Goal: Book appointment/travel/reservation

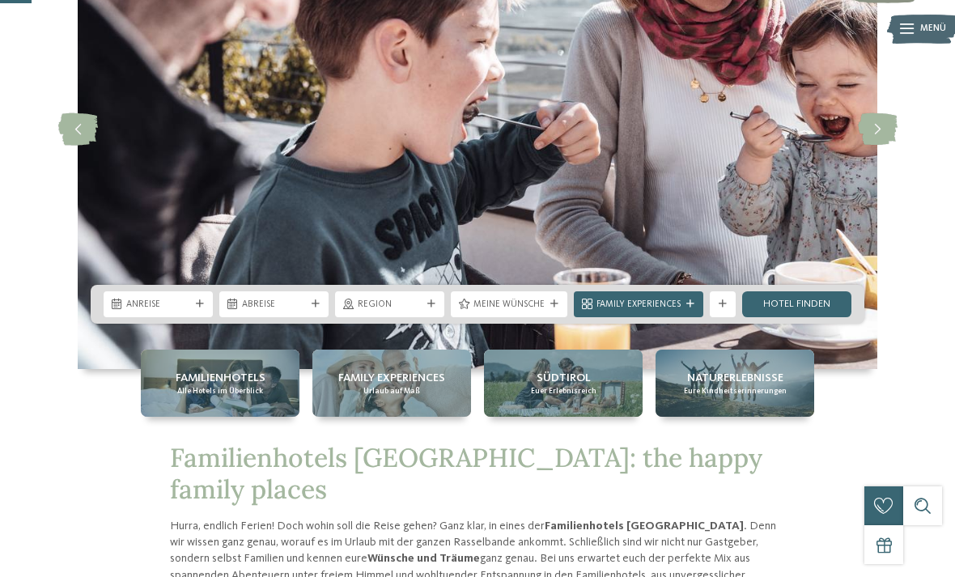
click at [151, 317] on div "Anreise" at bounding box center [158, 304] width 109 height 26
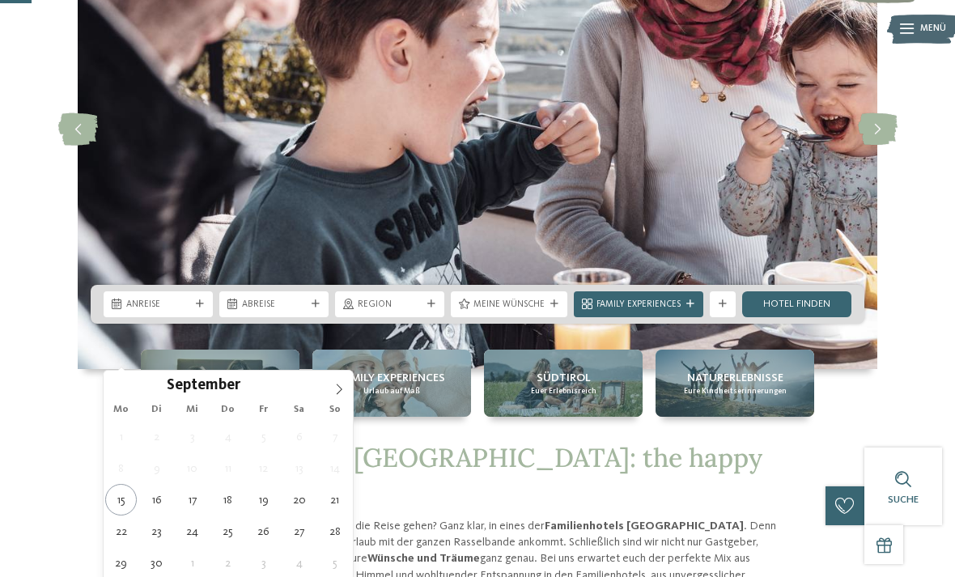
click at [339, 385] on icon at bounding box center [339, 389] width 11 height 11
type div "11.10.2025"
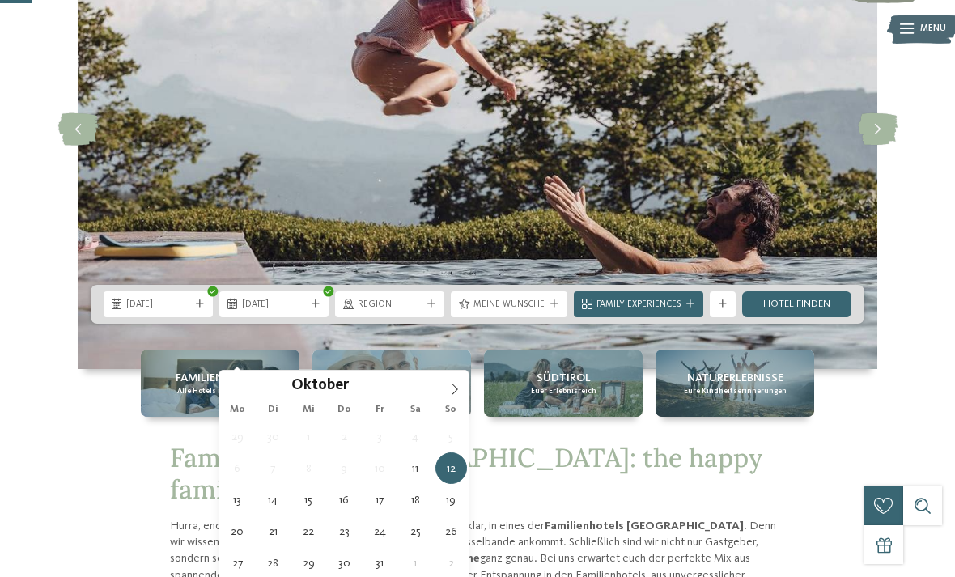
type div "17.10.2025"
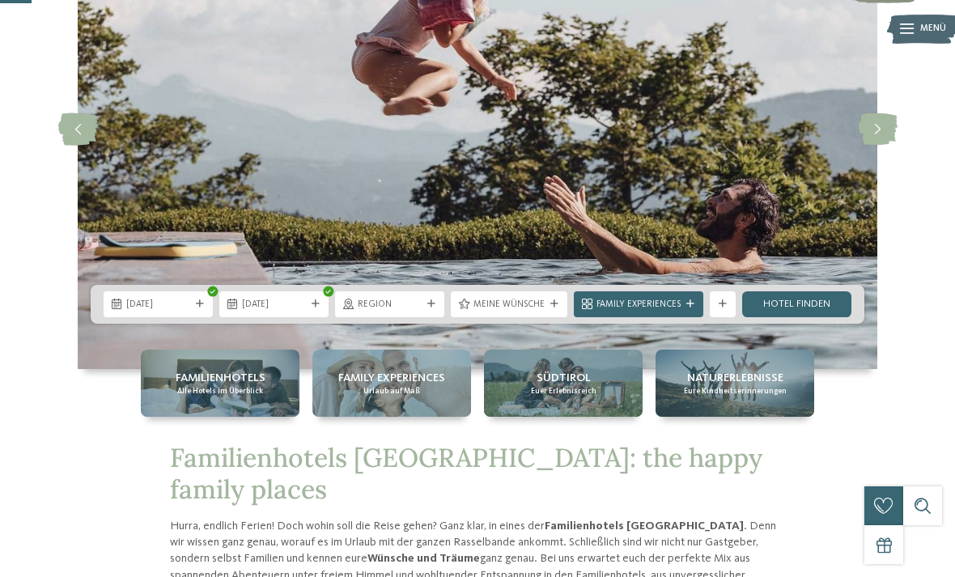
click at [436, 308] on icon at bounding box center [431, 304] width 8 height 8
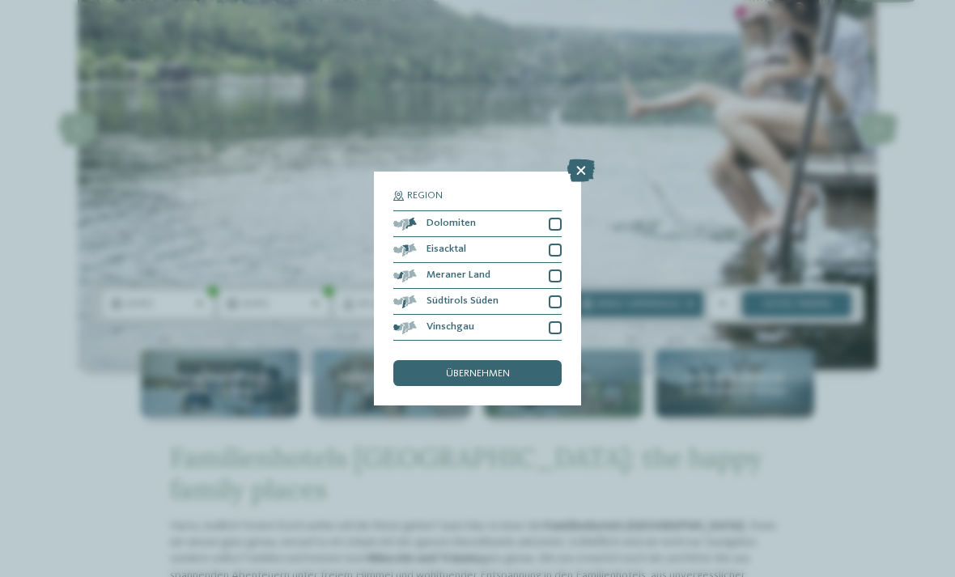
click at [555, 218] on div at bounding box center [555, 224] width 13 height 13
click at [559, 270] on div at bounding box center [555, 276] width 13 height 13
click at [558, 321] on div at bounding box center [555, 327] width 13 height 13
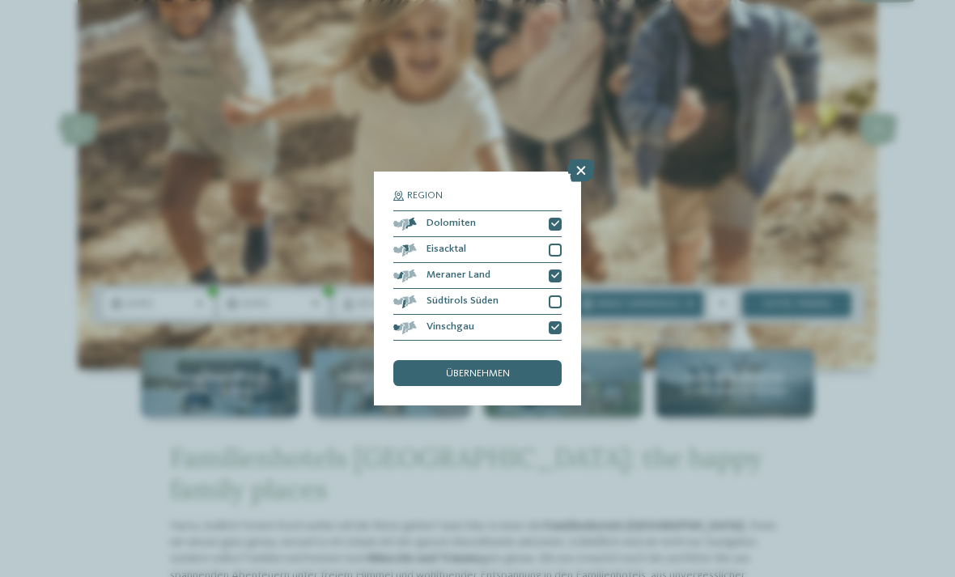
click at [508, 369] on span "übernehmen" at bounding box center [478, 374] width 64 height 11
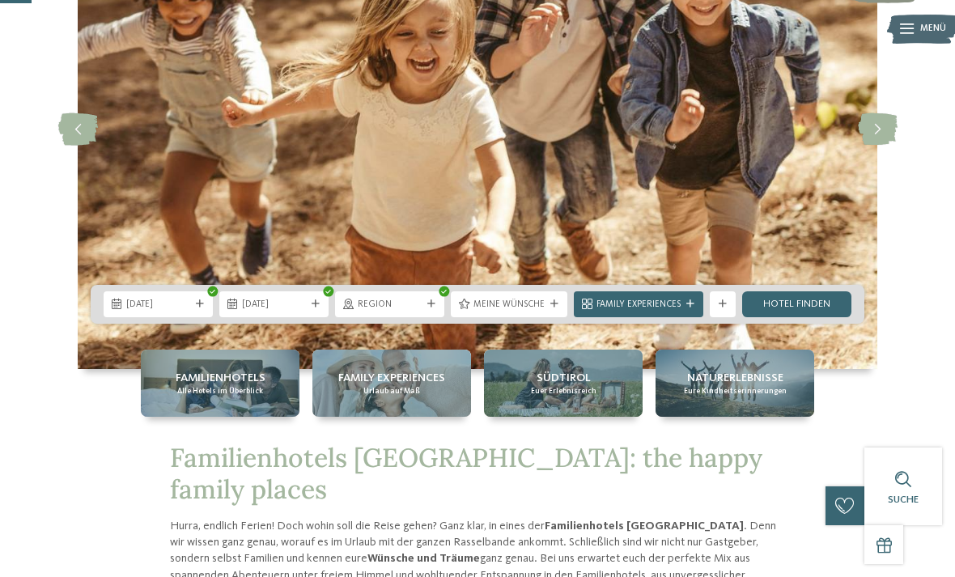
click at [527, 312] on span "Meine Wünsche" at bounding box center [509, 305] width 71 height 13
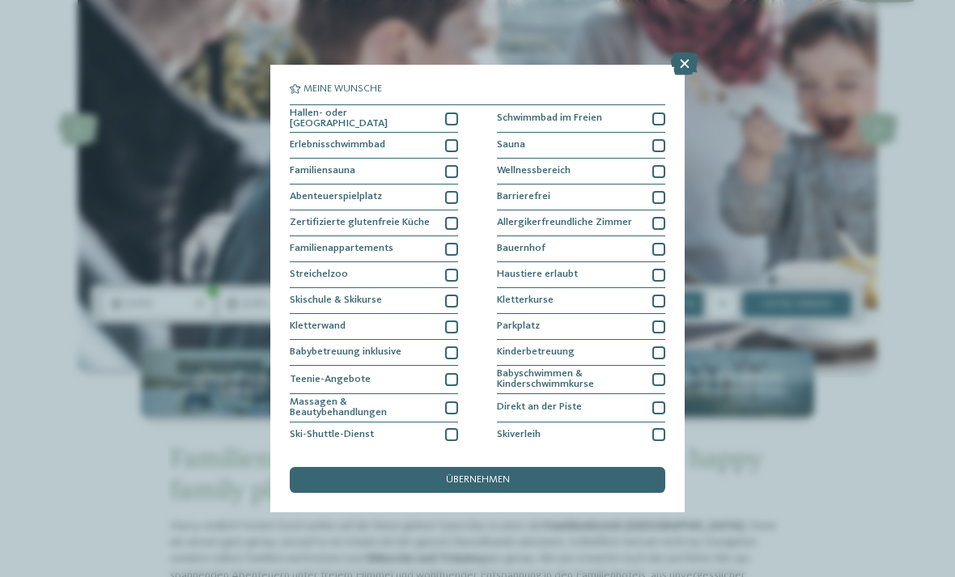
click at [661, 175] on div at bounding box center [659, 171] width 13 height 13
click at [663, 142] on div at bounding box center [659, 145] width 13 height 13
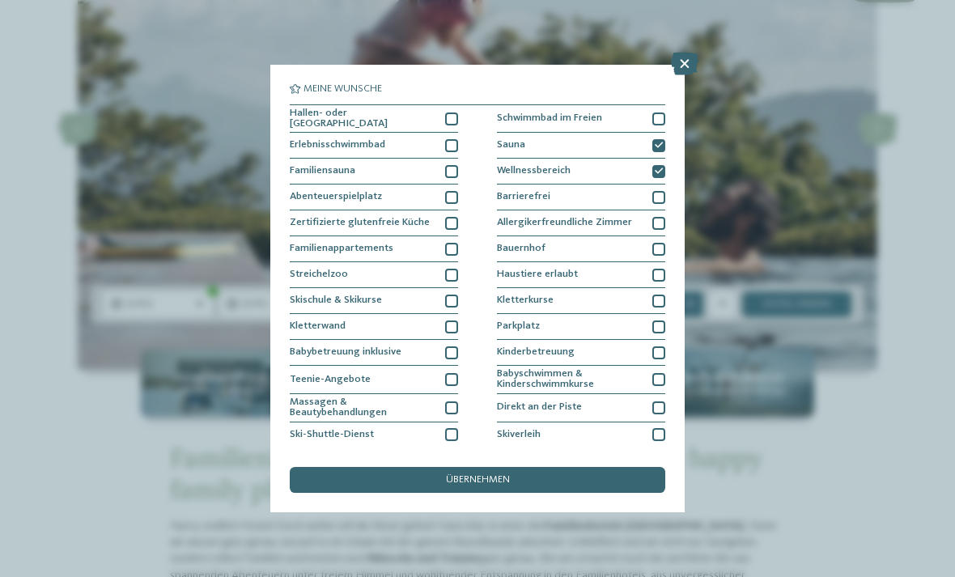
click at [454, 116] on div at bounding box center [451, 119] width 13 height 13
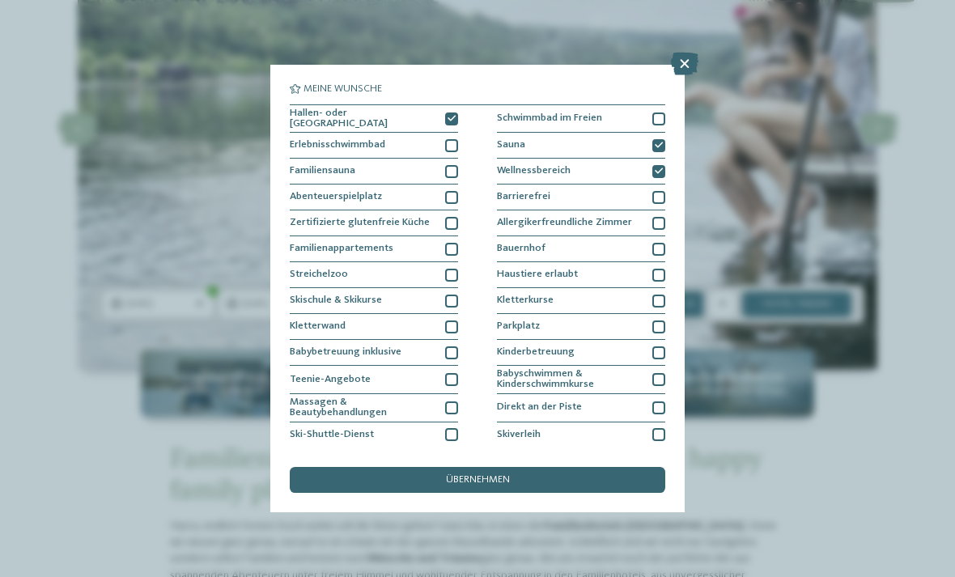
click at [565, 467] on div "übernehmen" at bounding box center [478, 480] width 376 height 26
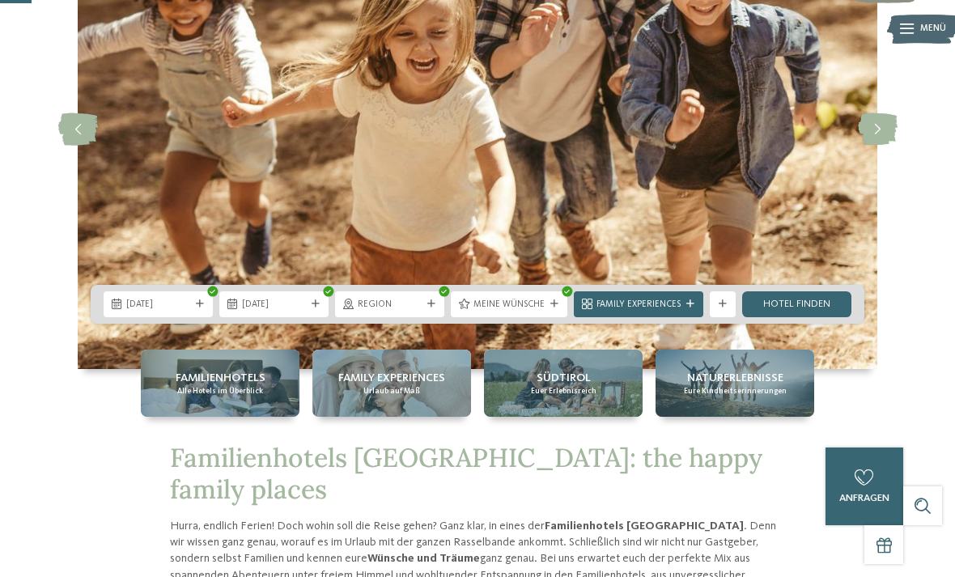
click at [689, 308] on icon at bounding box center [691, 304] width 8 height 8
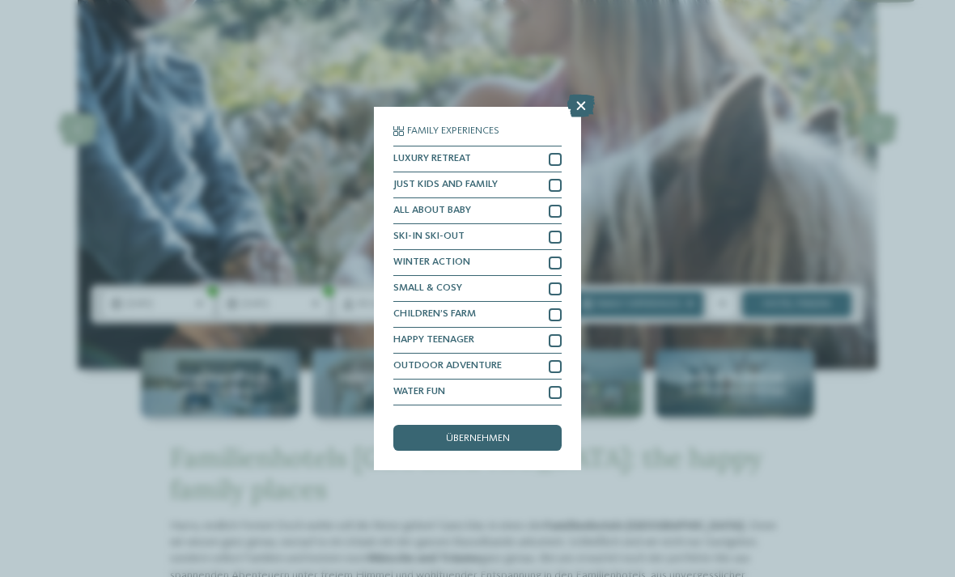
click at [593, 95] on icon at bounding box center [582, 106] width 28 height 23
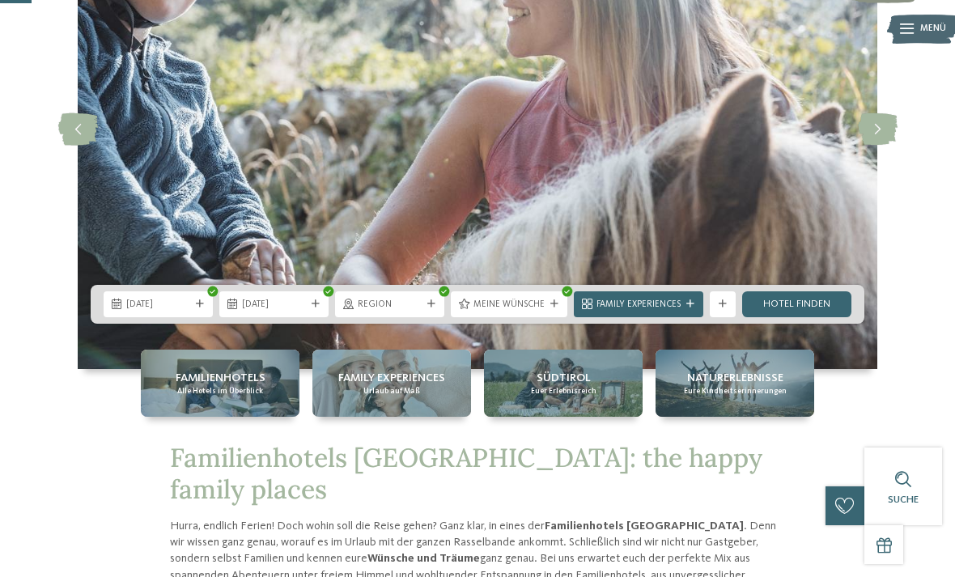
click at [726, 308] on icon at bounding box center [723, 304] width 8 height 8
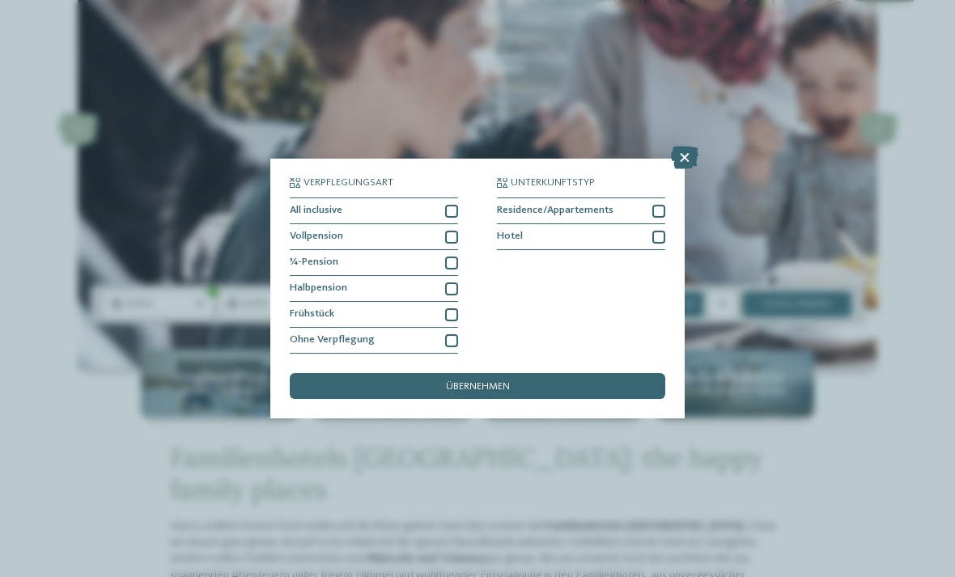
click at [686, 147] on icon at bounding box center [685, 158] width 28 height 23
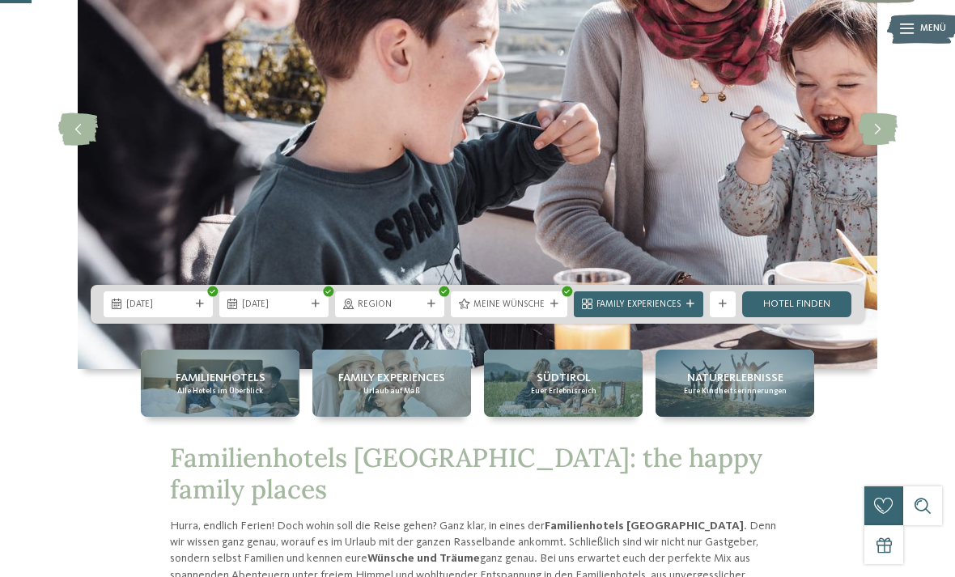
click at [820, 317] on link "Hotel finden" at bounding box center [796, 304] width 109 height 26
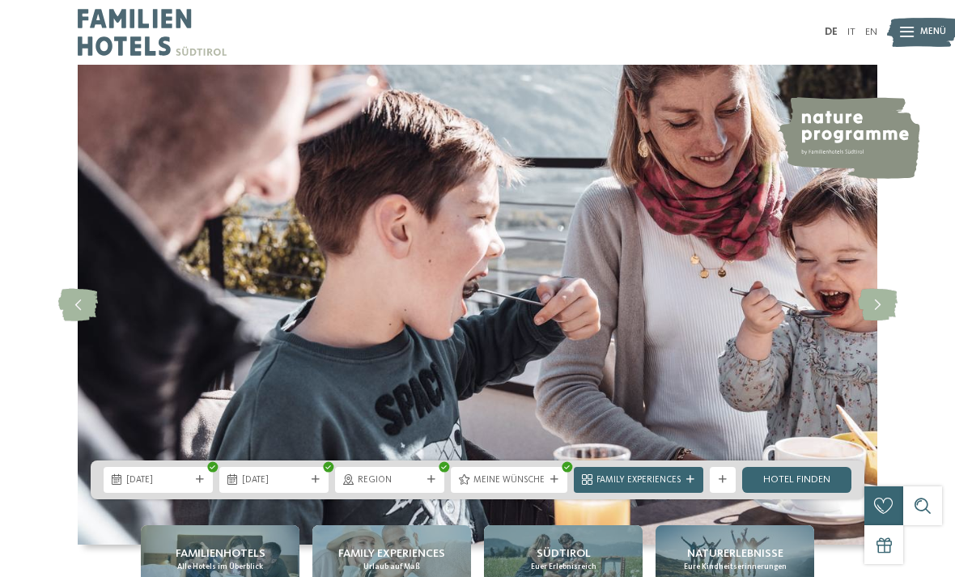
click at [70, 170] on div "slide 2 of 5" at bounding box center [477, 305] width 955 height 480
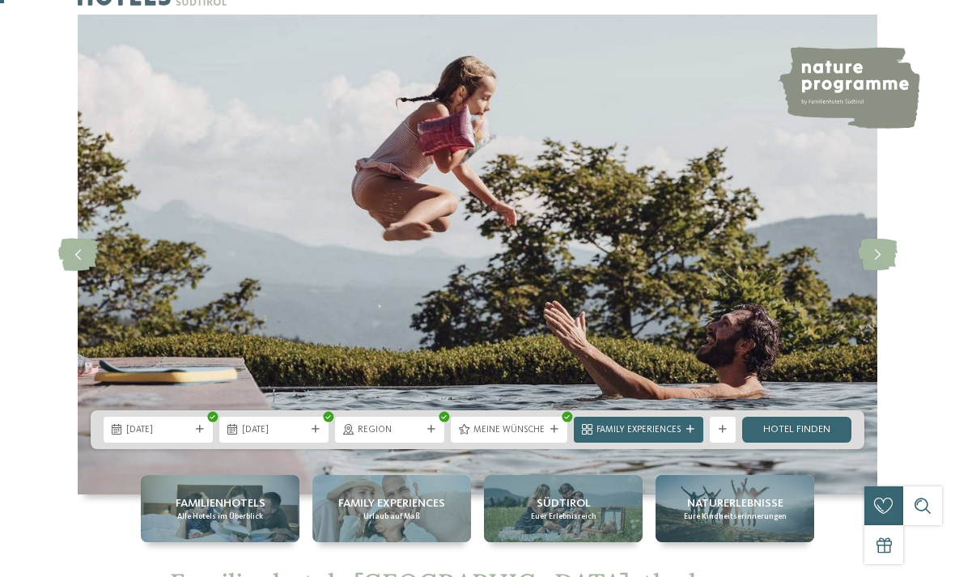
scroll to position [236, 0]
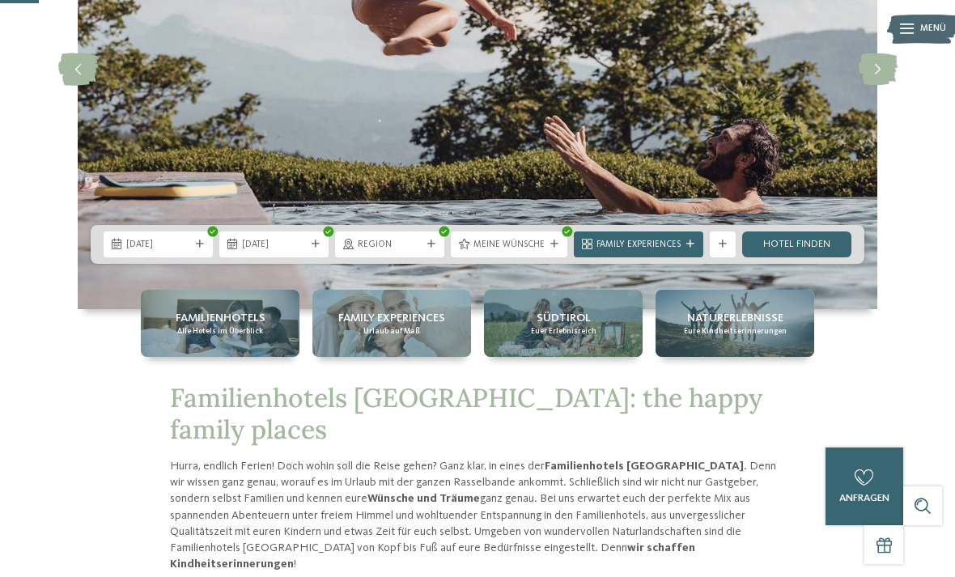
click at [808, 257] on link "Hotel finden" at bounding box center [796, 245] width 109 height 26
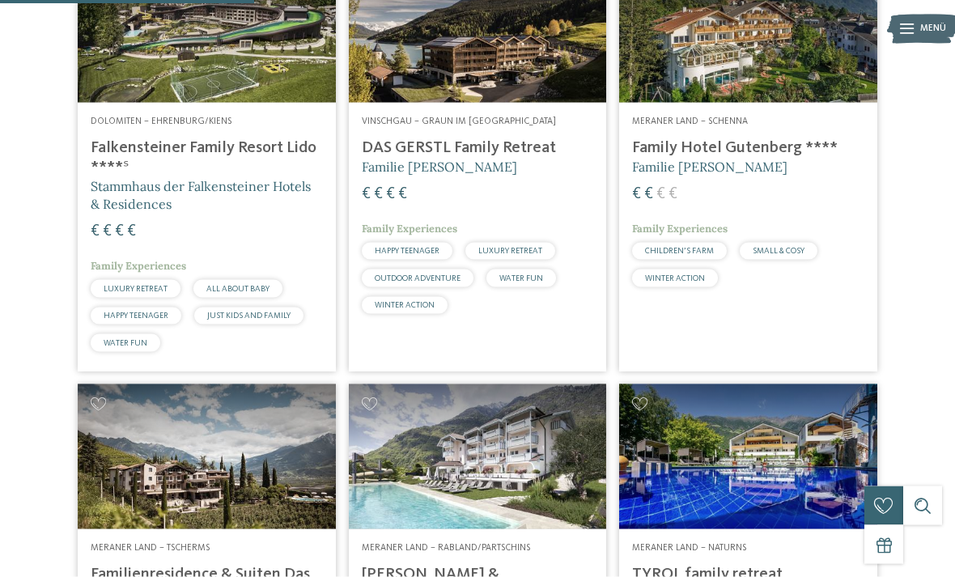
scroll to position [508, 0]
click at [434, 157] on h4 "DAS GERSTL Family Retreat" at bounding box center [478, 147] width 232 height 19
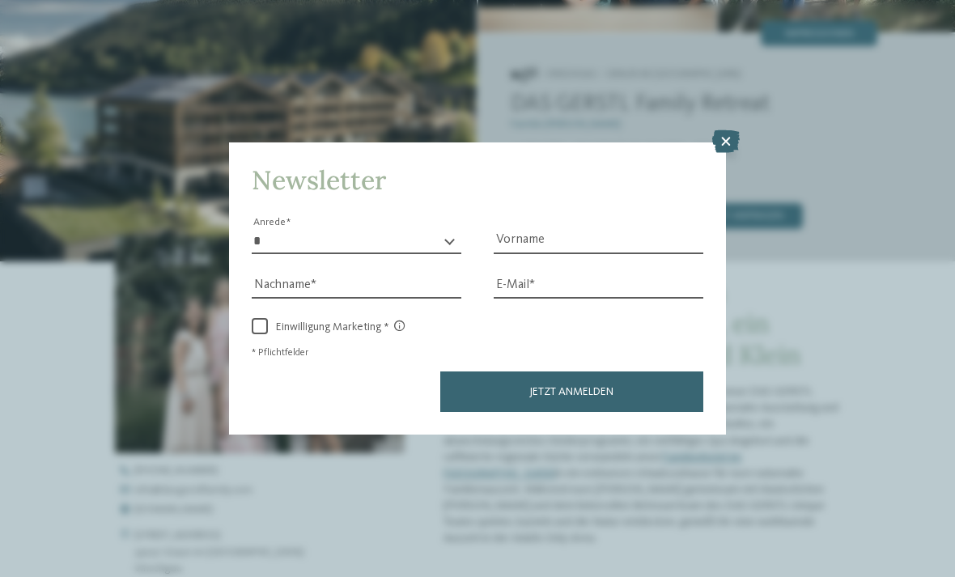
scroll to position [207, 0]
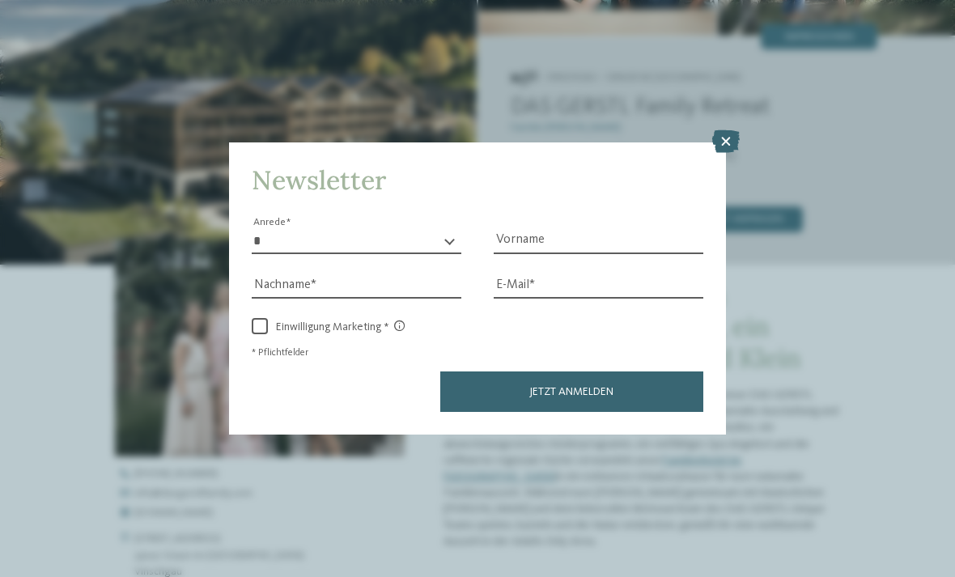
click at [732, 130] on icon at bounding box center [726, 141] width 28 height 23
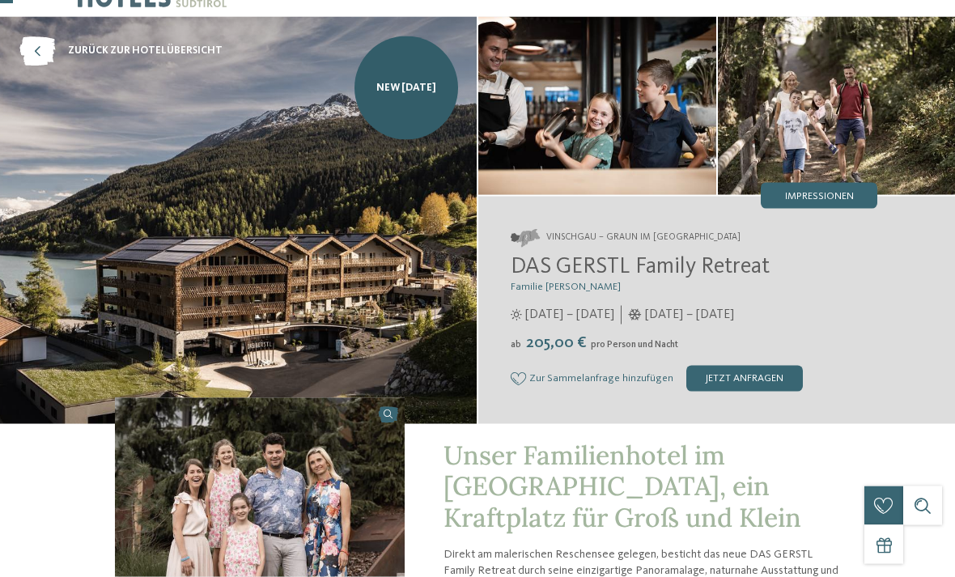
scroll to position [0, 0]
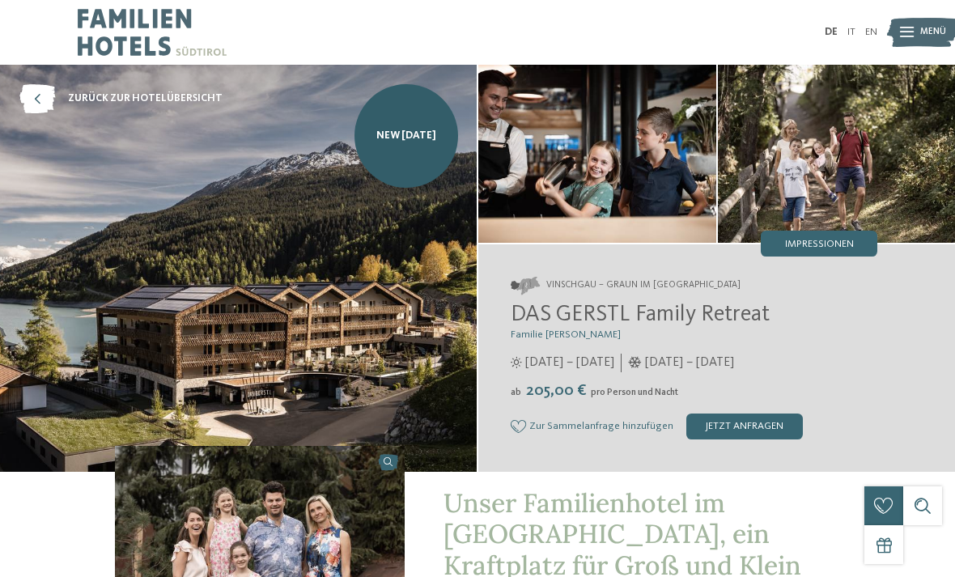
click at [742, 431] on div "jetzt anfragen" at bounding box center [745, 427] width 117 height 26
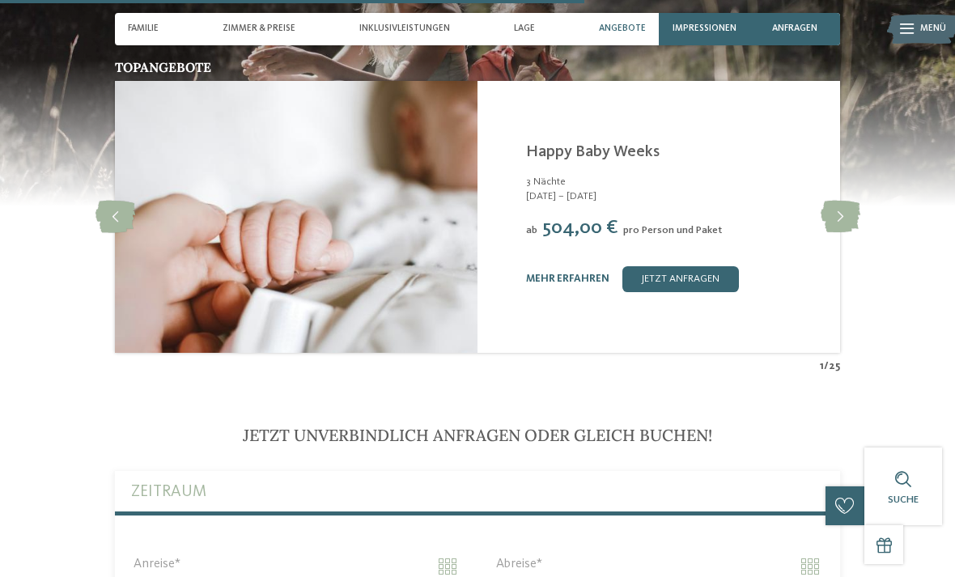
scroll to position [2597, 0]
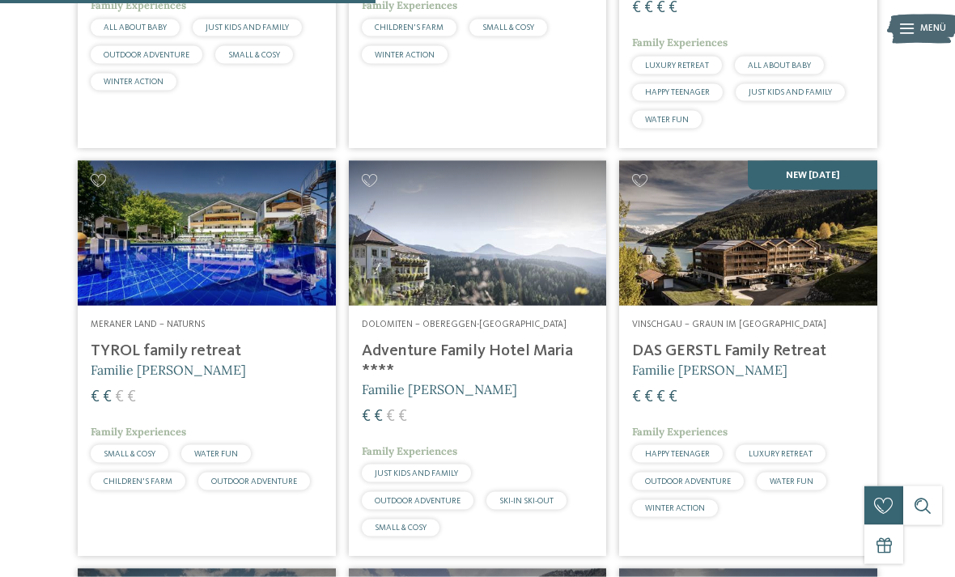
scroll to position [731, 0]
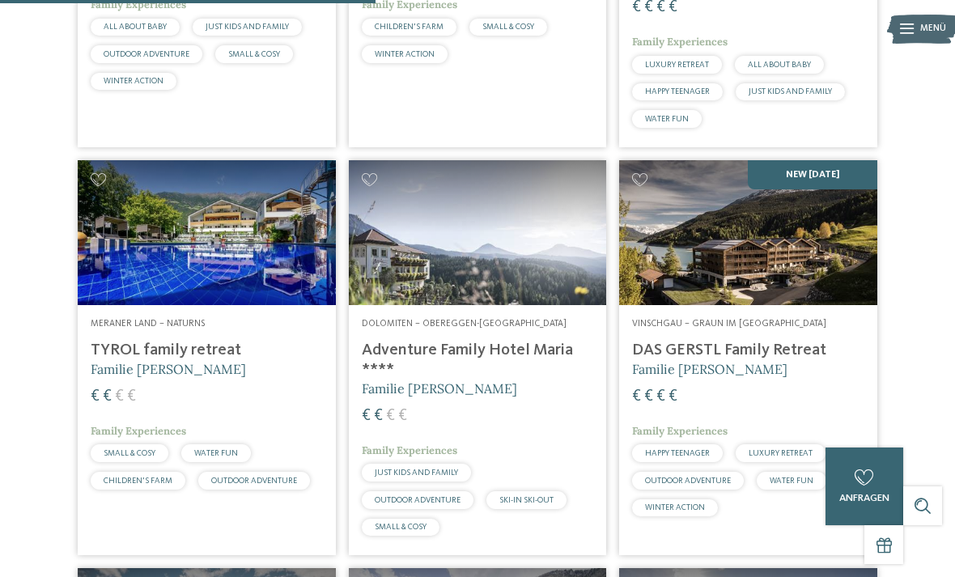
click at [109, 360] on h4 "TYROL family retreat" at bounding box center [207, 350] width 232 height 19
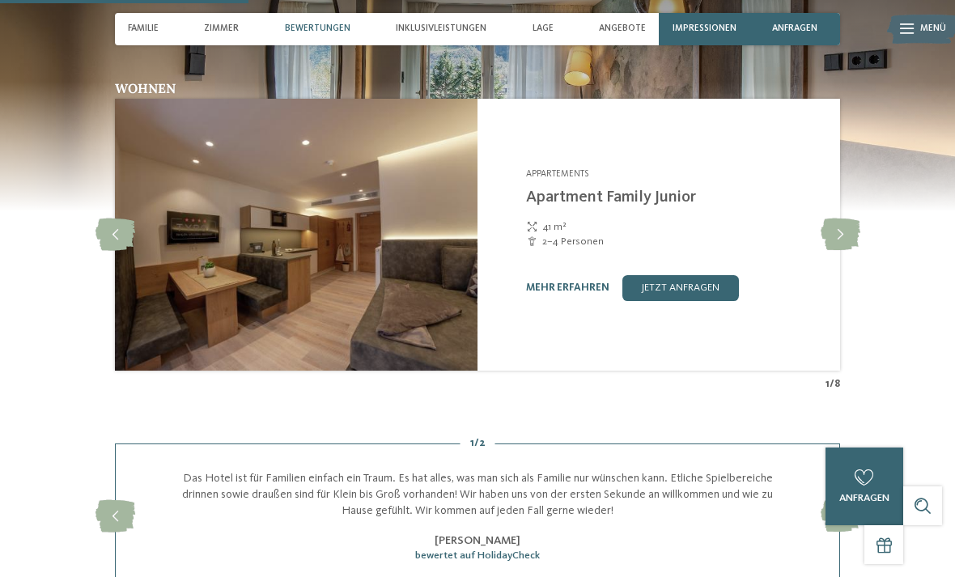
scroll to position [1140, 0]
click at [838, 231] on icon at bounding box center [841, 235] width 40 height 32
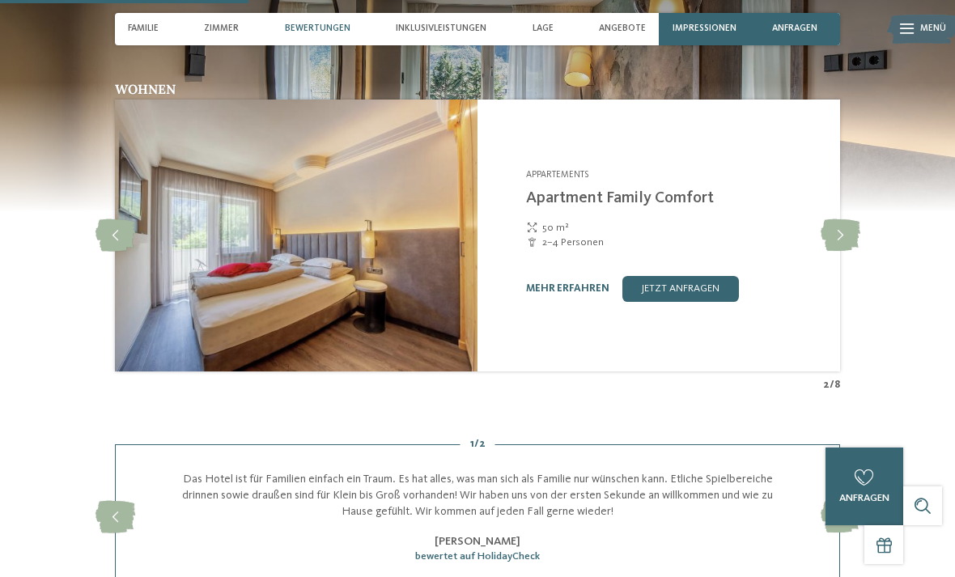
click at [847, 219] on icon at bounding box center [841, 235] width 40 height 32
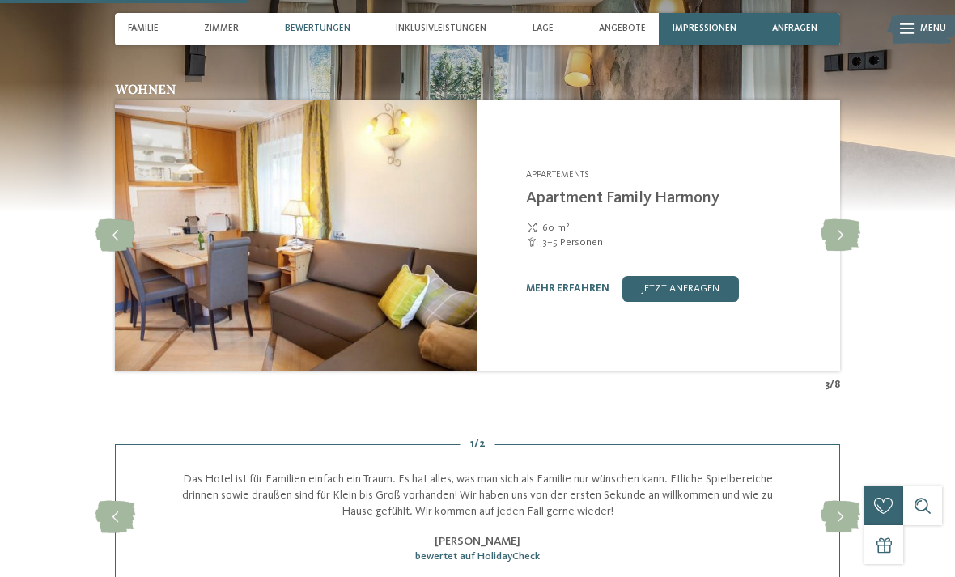
click at [845, 219] on icon at bounding box center [841, 235] width 40 height 32
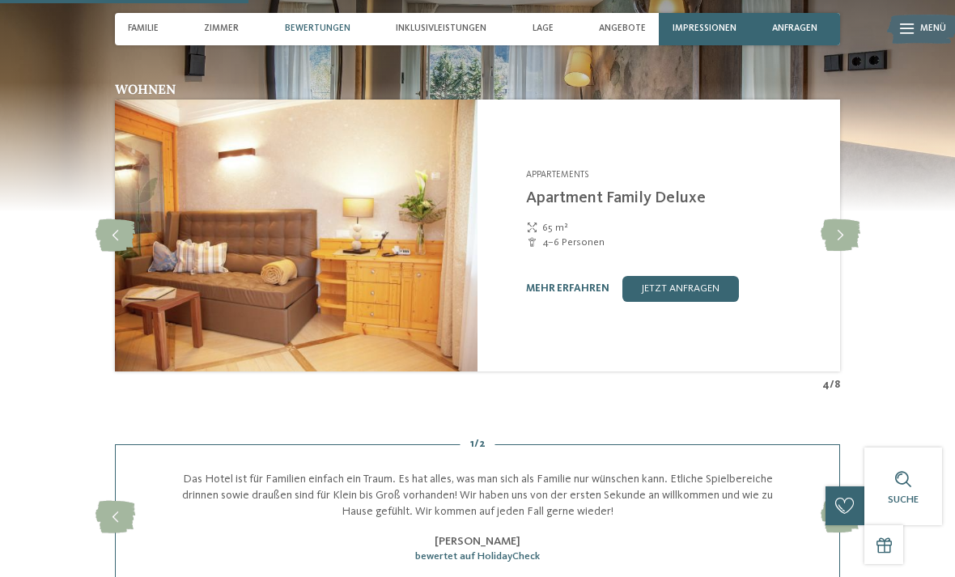
click at [844, 218] on div at bounding box center [841, 236] width 36 height 36
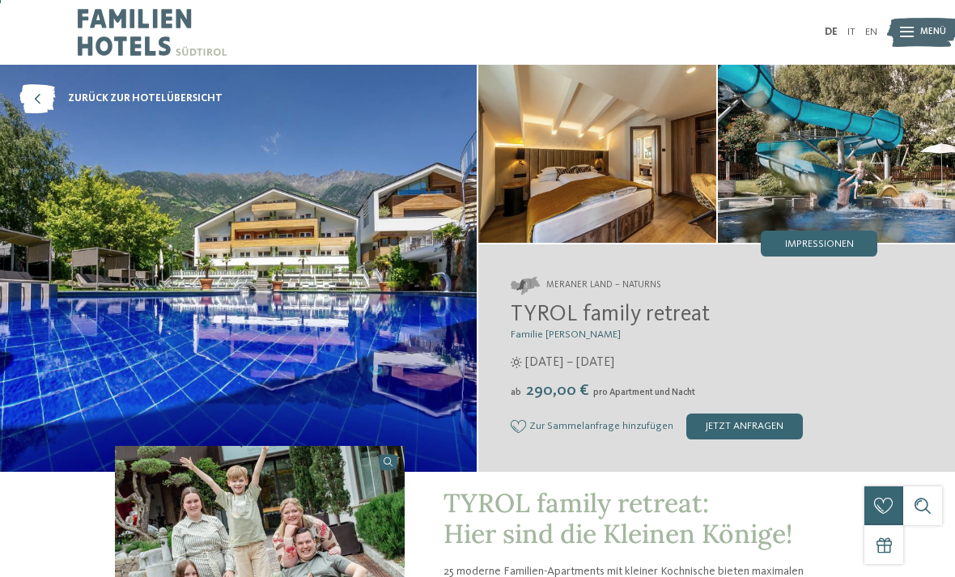
scroll to position [0, 0]
click at [36, 98] on icon at bounding box center [37, 98] width 36 height 29
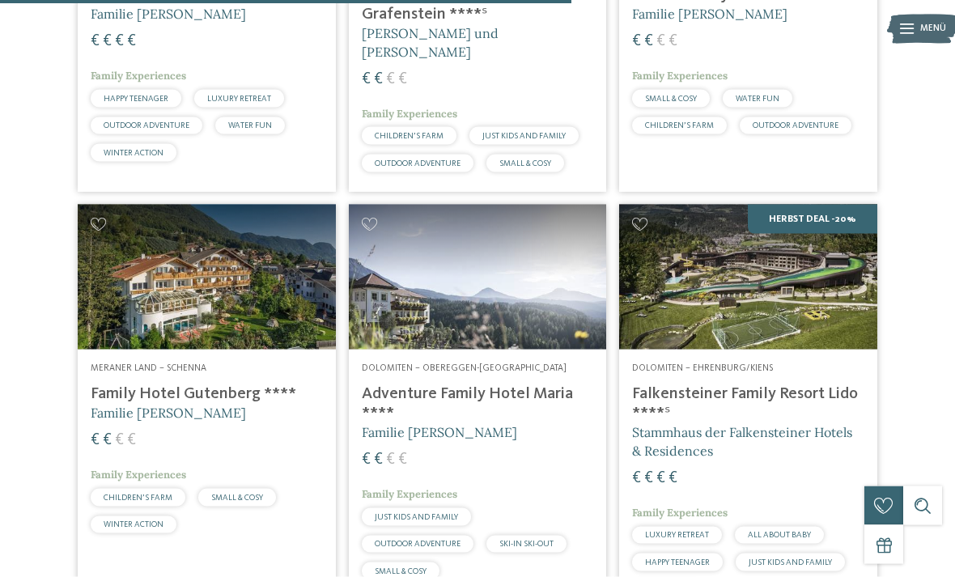
scroll to position [1089, 0]
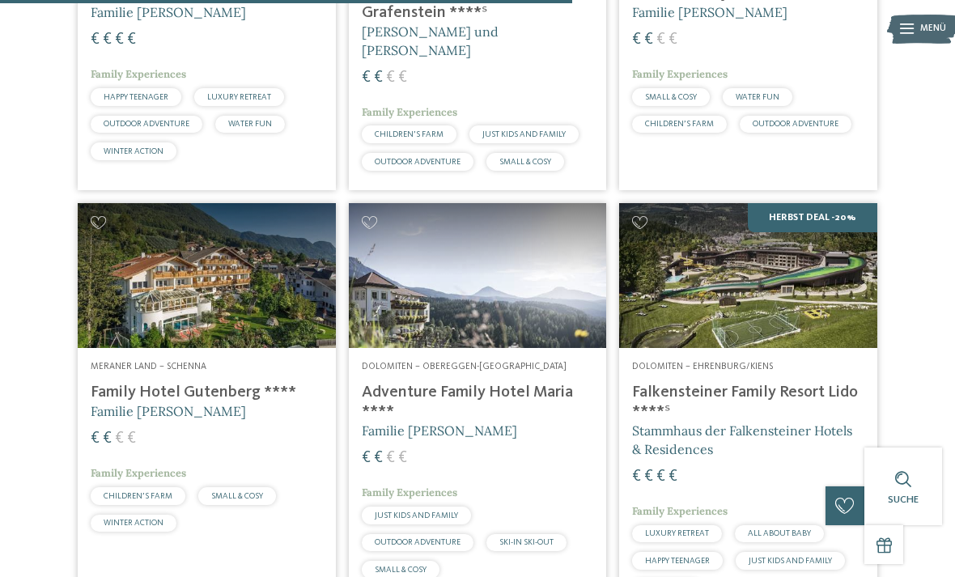
click at [118, 389] on h4 "Family Hotel Gutenberg ****" at bounding box center [207, 392] width 232 height 19
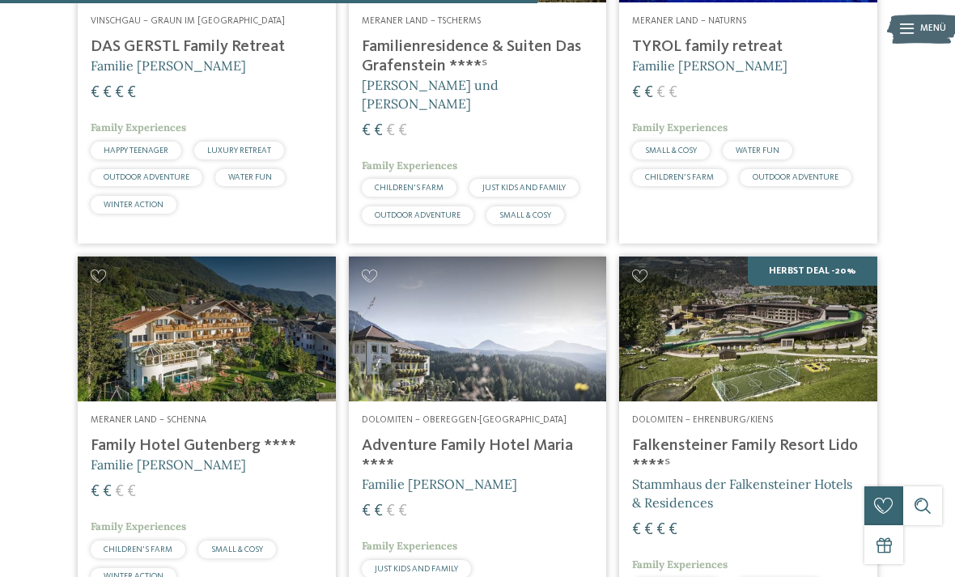
scroll to position [1035, 0]
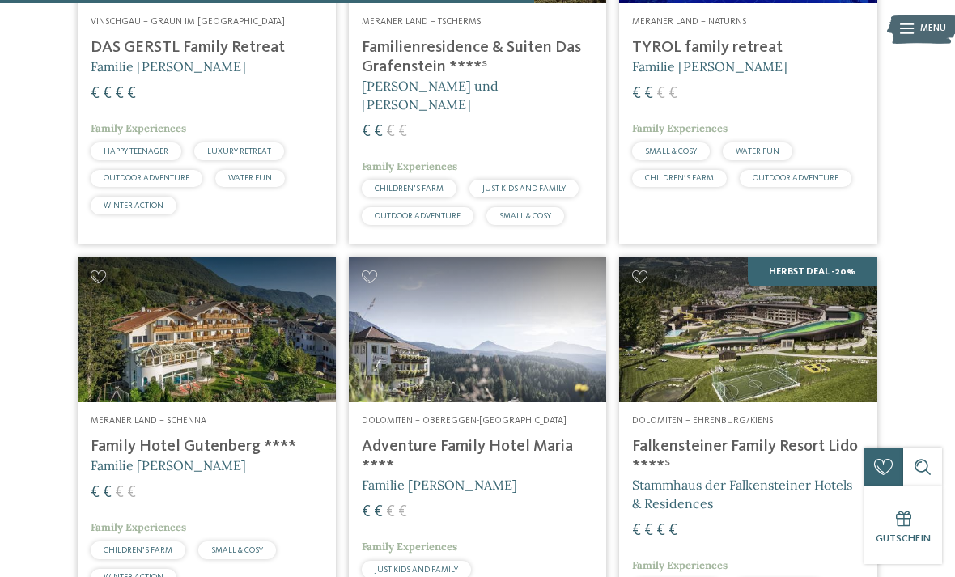
click at [494, 454] on h4 "Adventure Family Hotel Maria ****" at bounding box center [478, 456] width 232 height 39
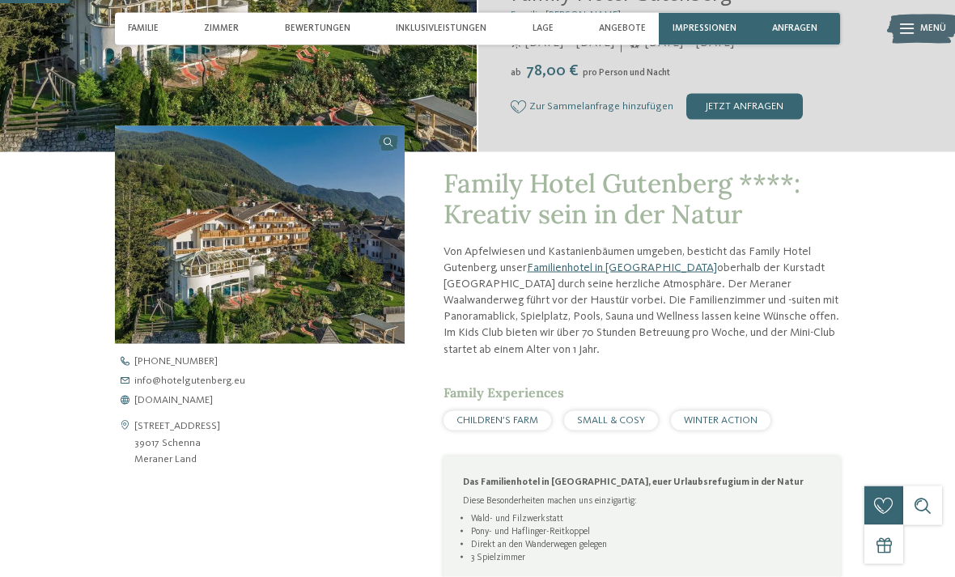
scroll to position [312, 0]
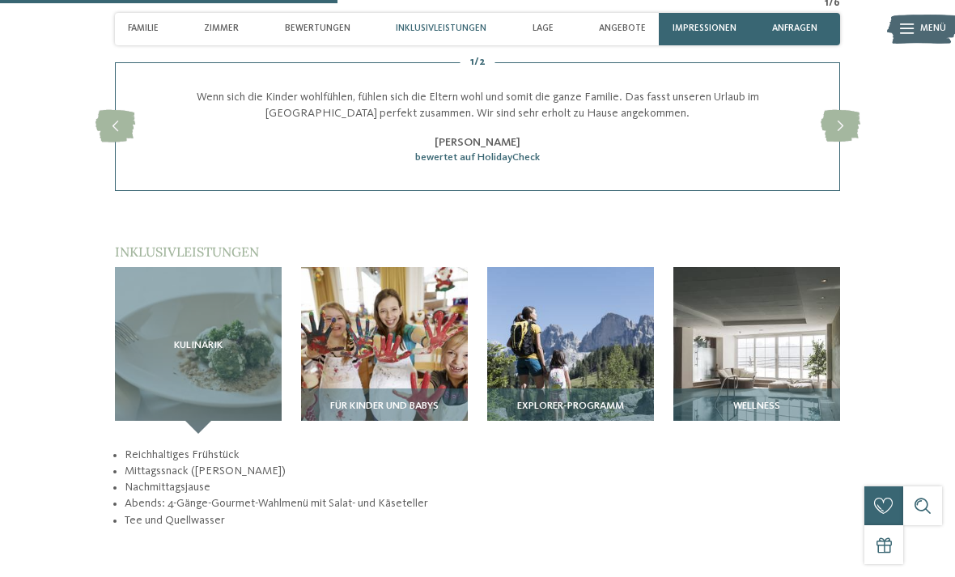
scroll to position [1590, 0]
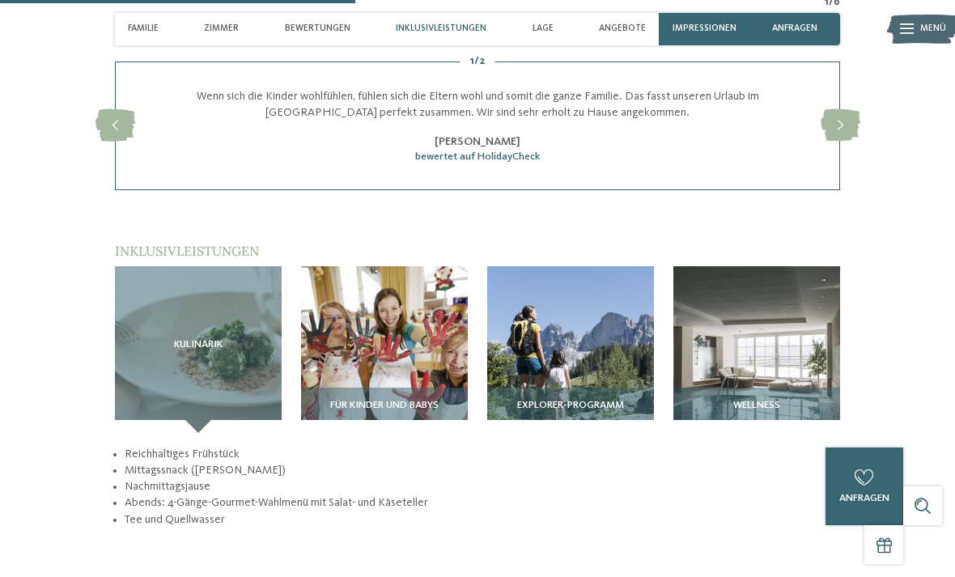
click at [380, 317] on img at bounding box center [384, 349] width 167 height 167
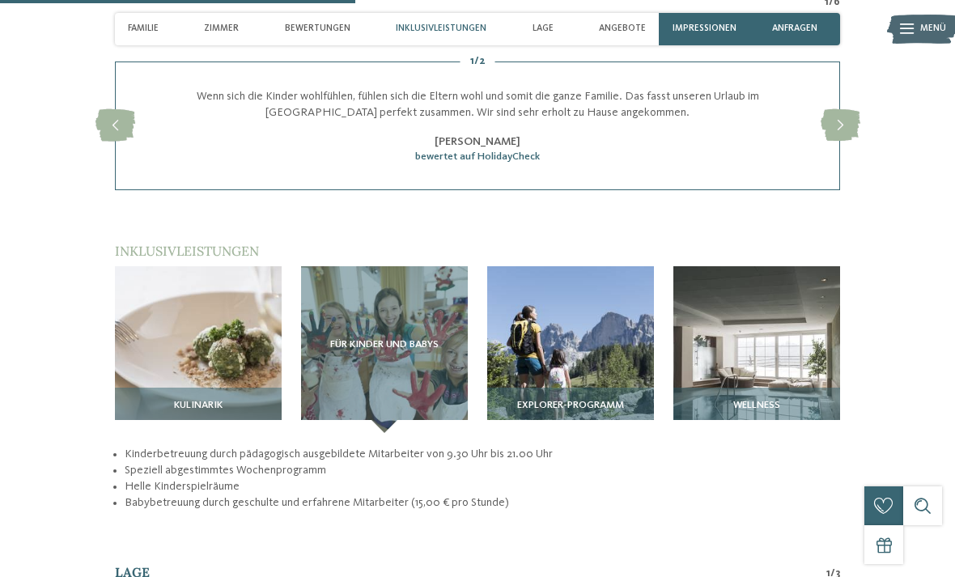
click at [603, 338] on img at bounding box center [570, 349] width 167 height 167
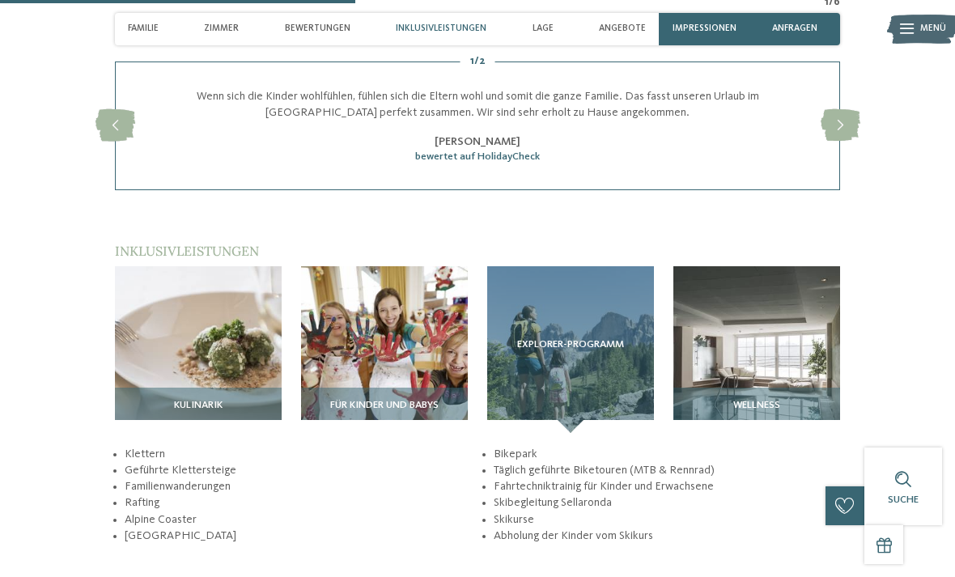
click at [776, 320] on img at bounding box center [757, 349] width 167 height 167
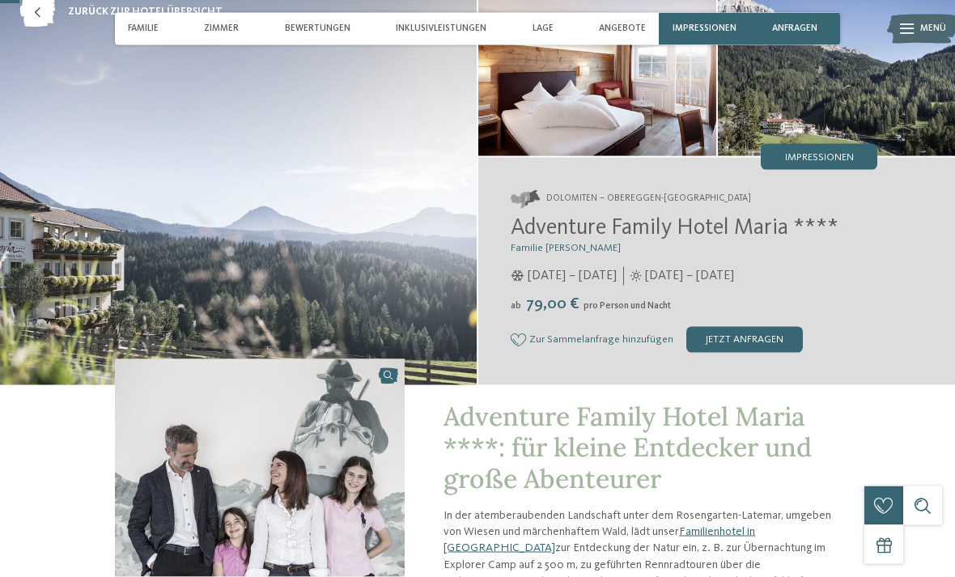
scroll to position [0, 0]
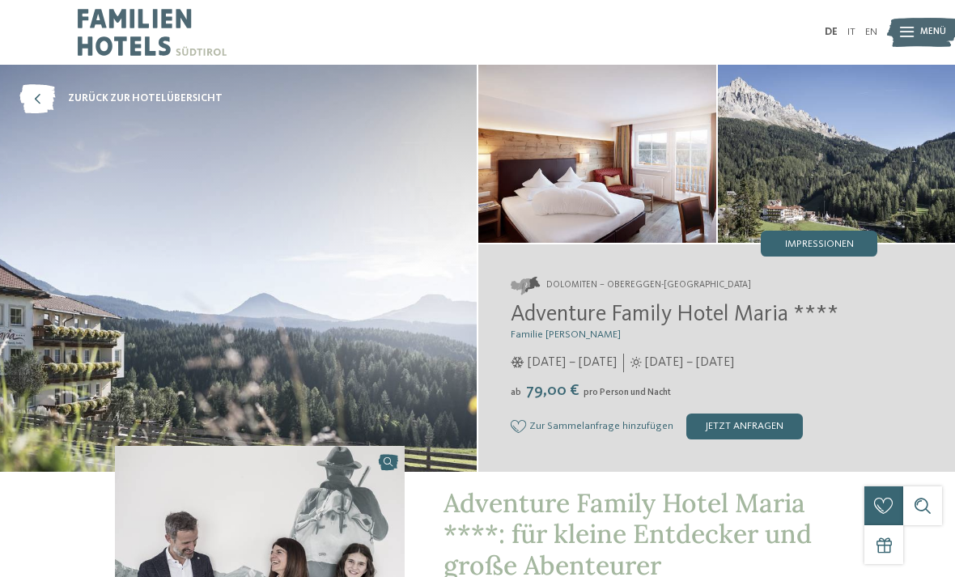
click at [34, 96] on icon at bounding box center [37, 98] width 36 height 29
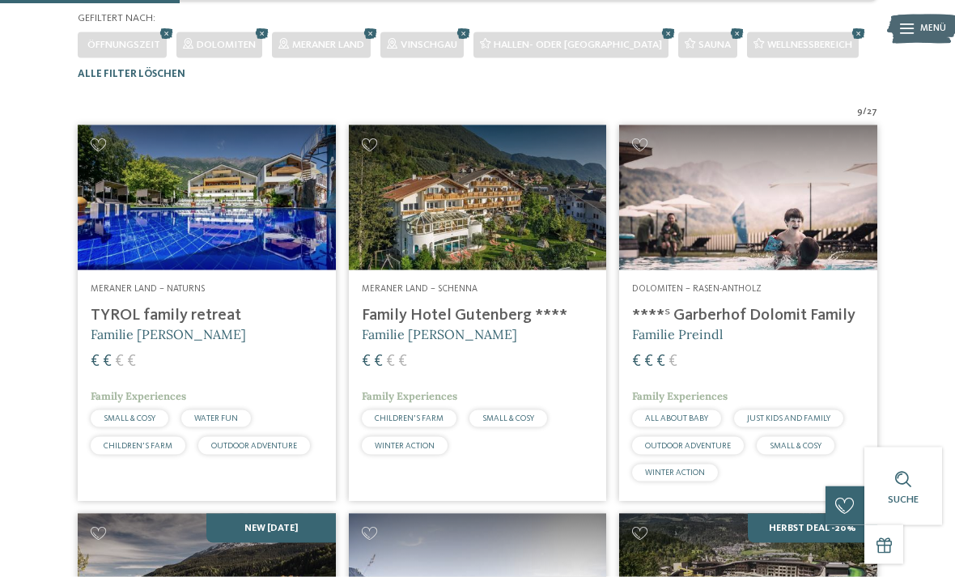
scroll to position [340, 0]
click at [771, 325] on h4 "****ˢ Garberhof Dolomit Family" at bounding box center [748, 314] width 232 height 19
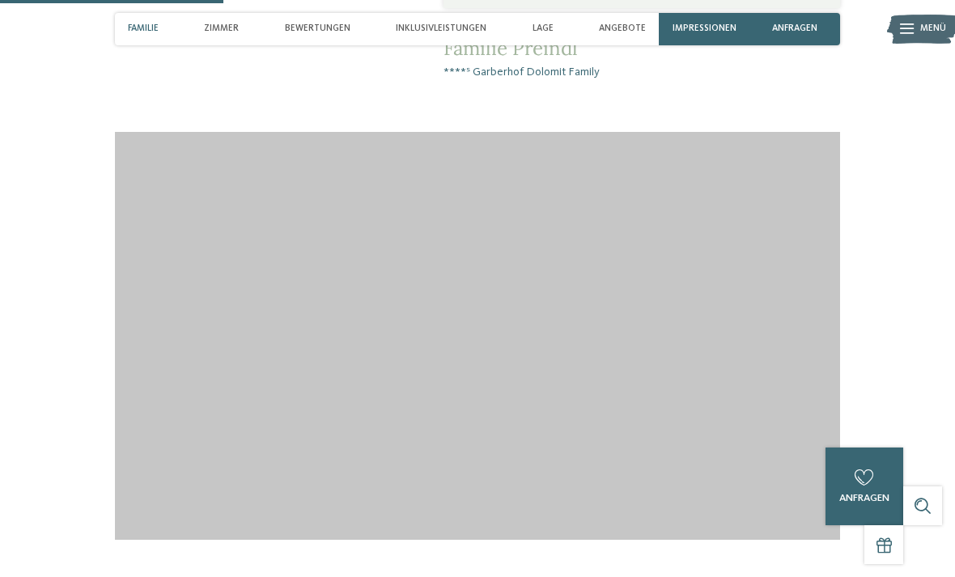
scroll to position [1249, 0]
click at [112, 494] on div at bounding box center [477, 337] width 881 height 408
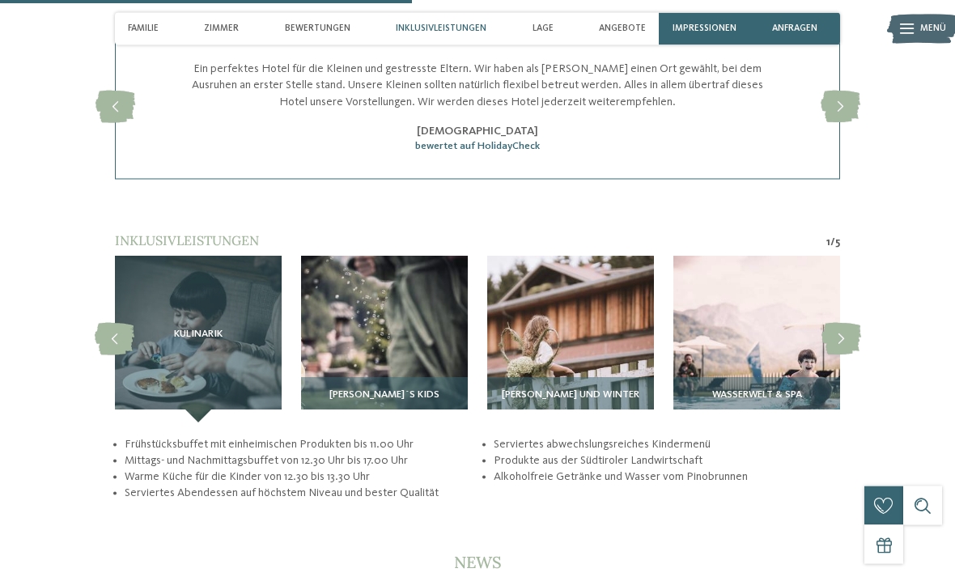
scroll to position [2299, 0]
click at [423, 338] on img at bounding box center [384, 339] width 167 height 167
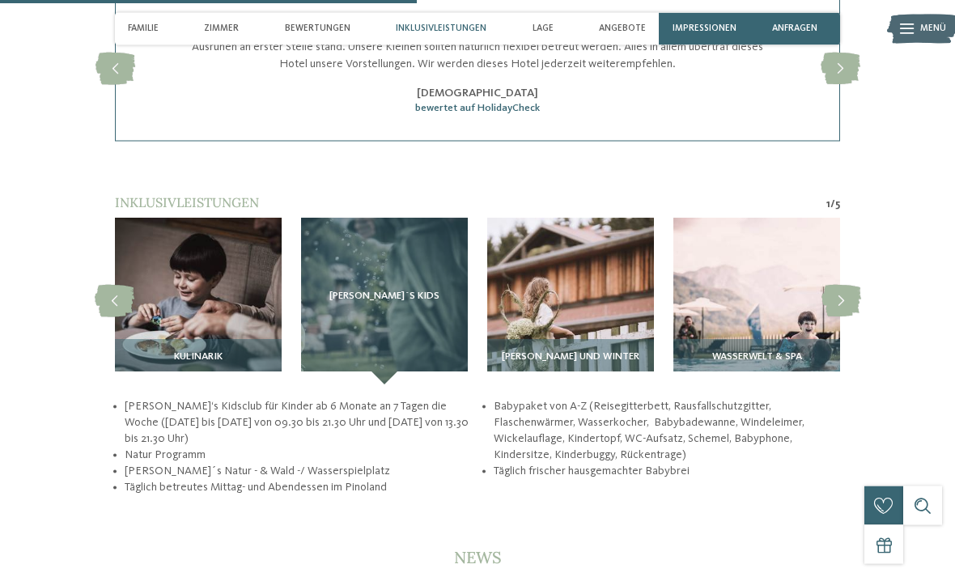
scroll to position [2337, 0]
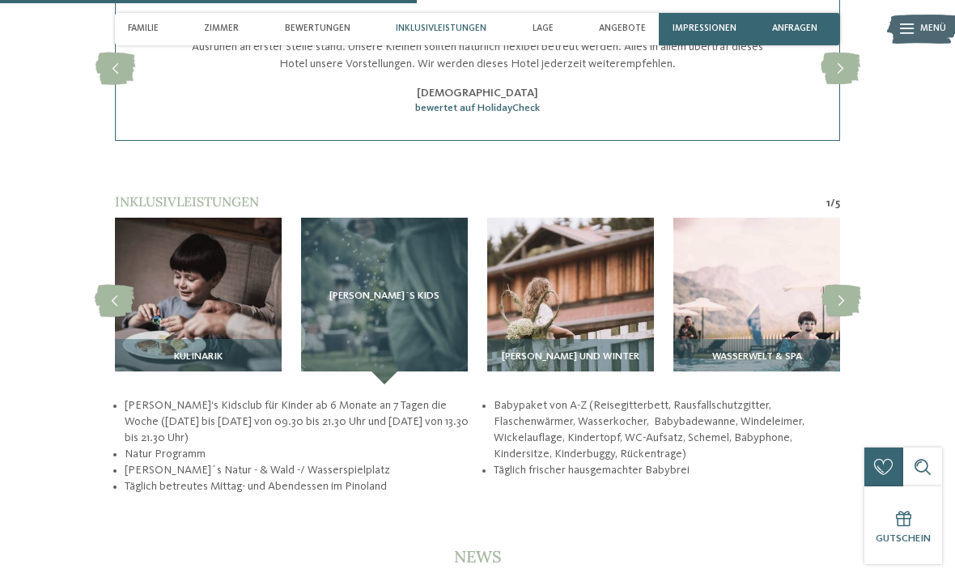
click at [576, 351] on span "[PERSON_NAME] und Winter" at bounding box center [571, 356] width 138 height 11
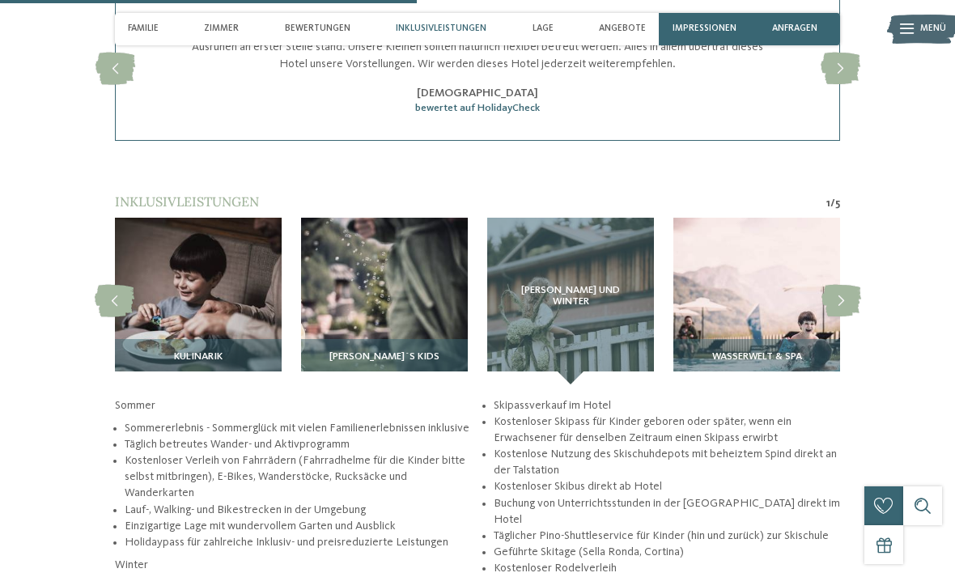
click at [758, 351] on span "Wasserwelt & Spa" at bounding box center [757, 356] width 90 height 11
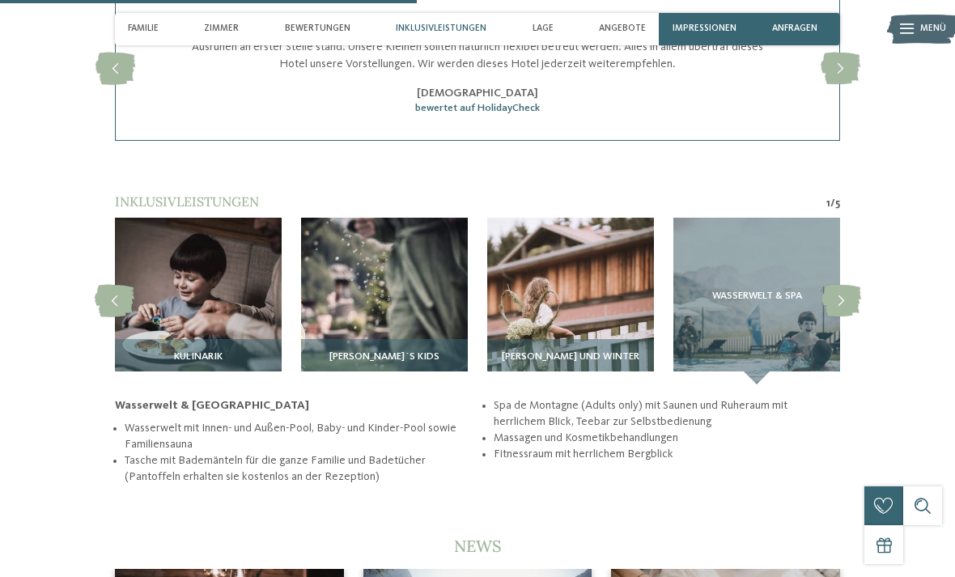
click at [745, 291] on span "Wasserwelt & Spa" at bounding box center [757, 296] width 90 height 11
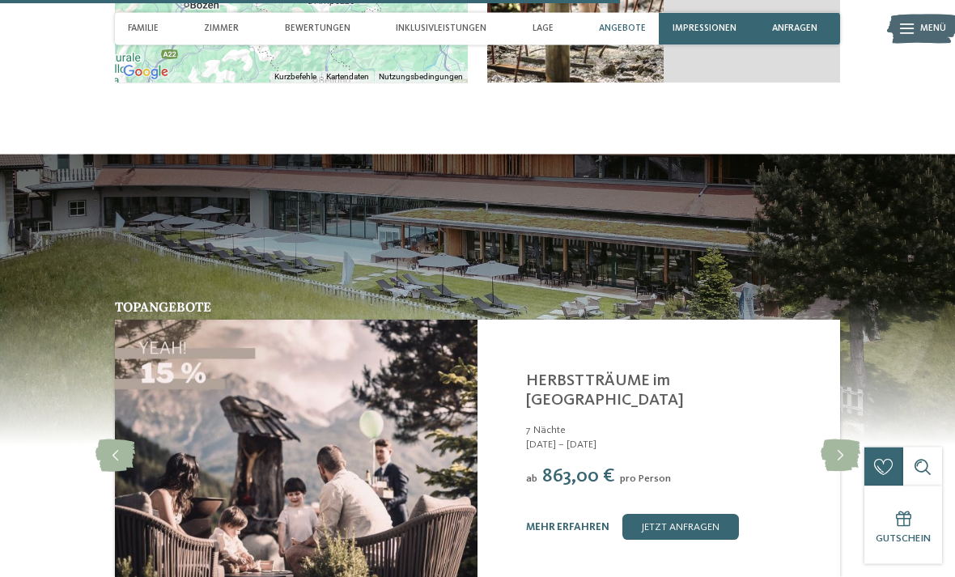
scroll to position [3510, 0]
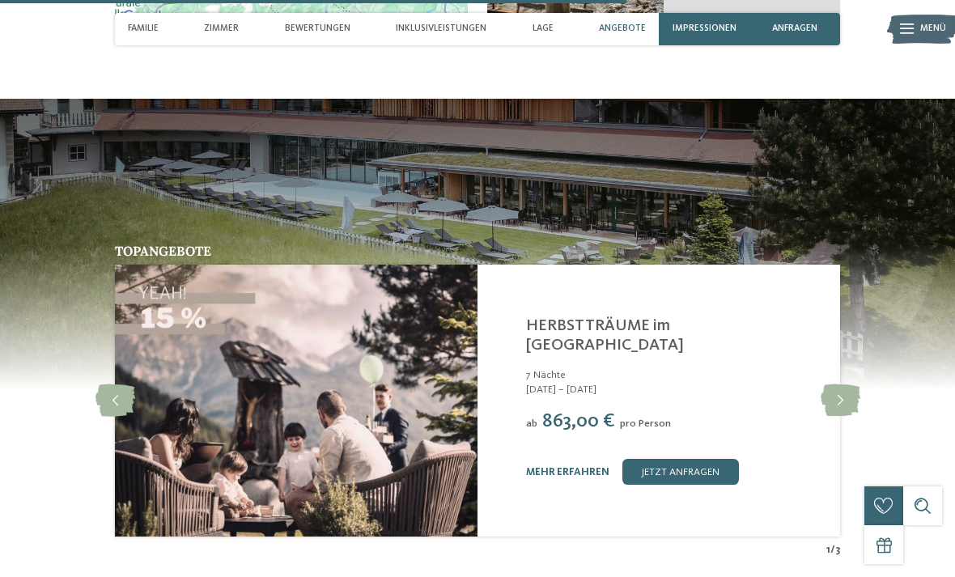
click at [844, 385] on icon at bounding box center [841, 401] width 40 height 32
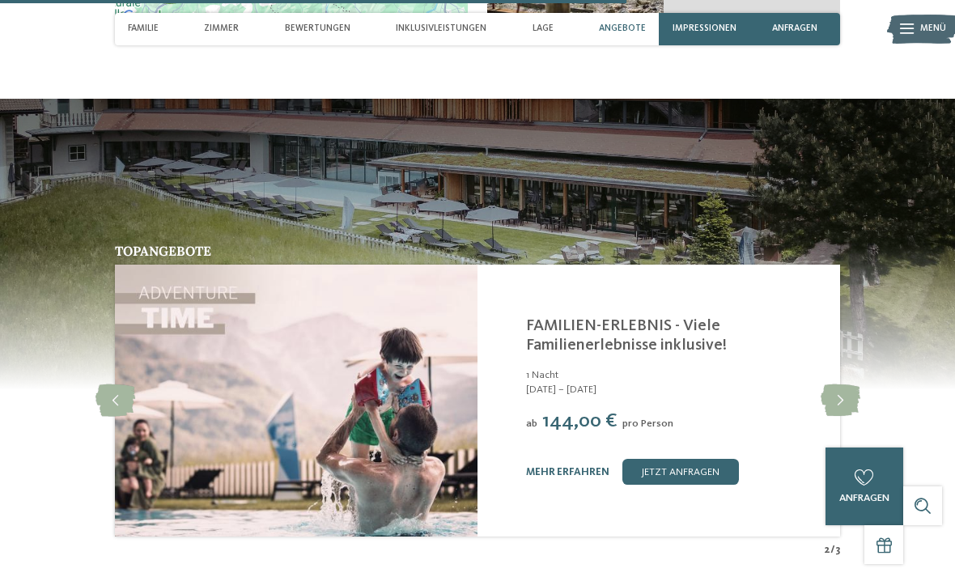
click at [110, 385] on icon at bounding box center [116, 401] width 40 height 32
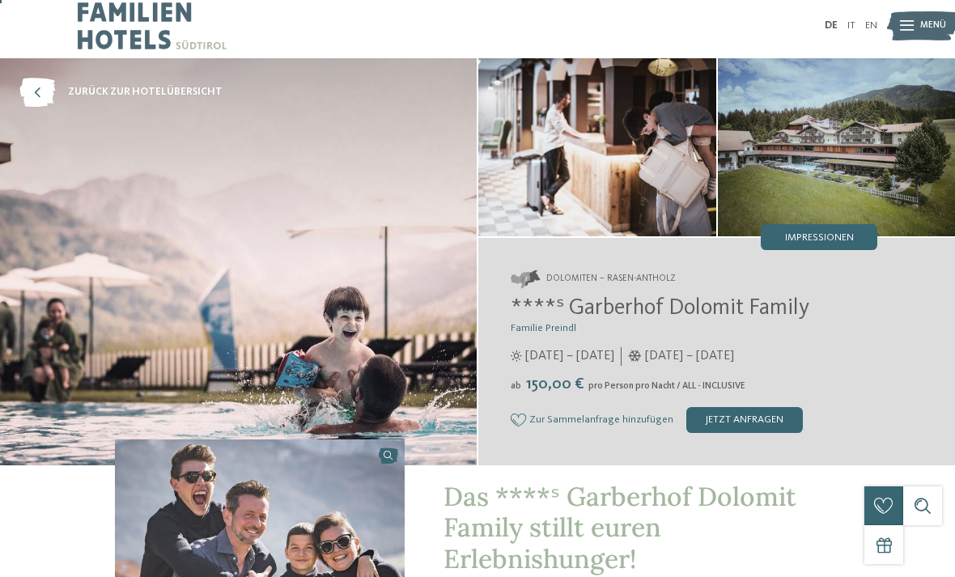
scroll to position [0, 0]
